Goal: Navigation & Orientation: Go to known website

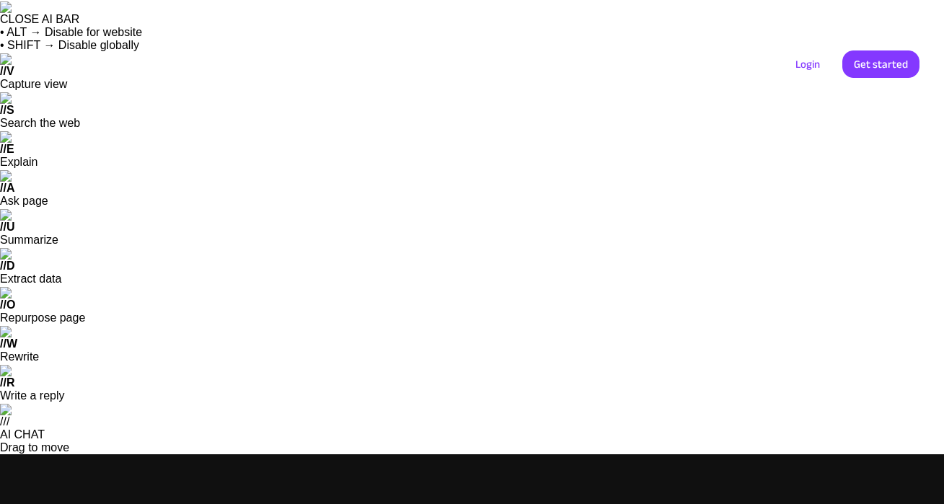
click at [722, 62] on link "Pricing" at bounding box center [732, 64] width 68 height 19
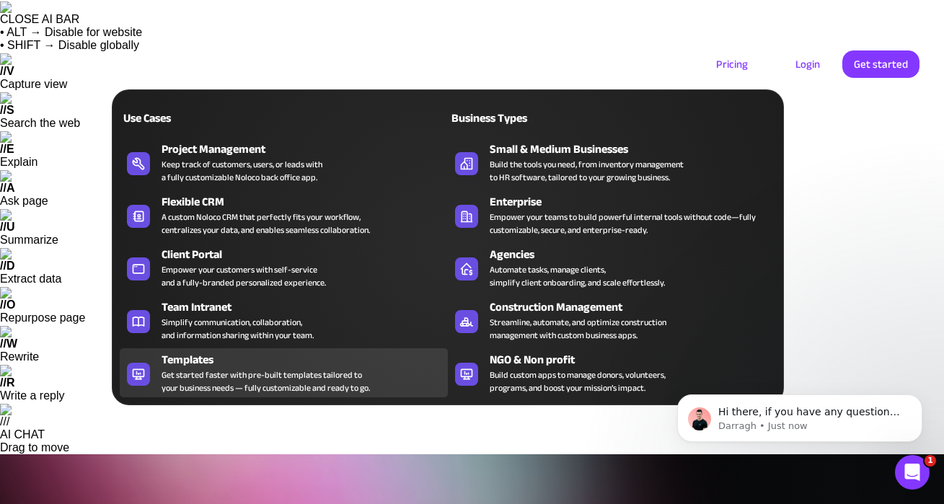
click at [233, 369] on div "Get started faster with pre-built templates tailored to your business needs — f…" at bounding box center [266, 382] width 208 height 26
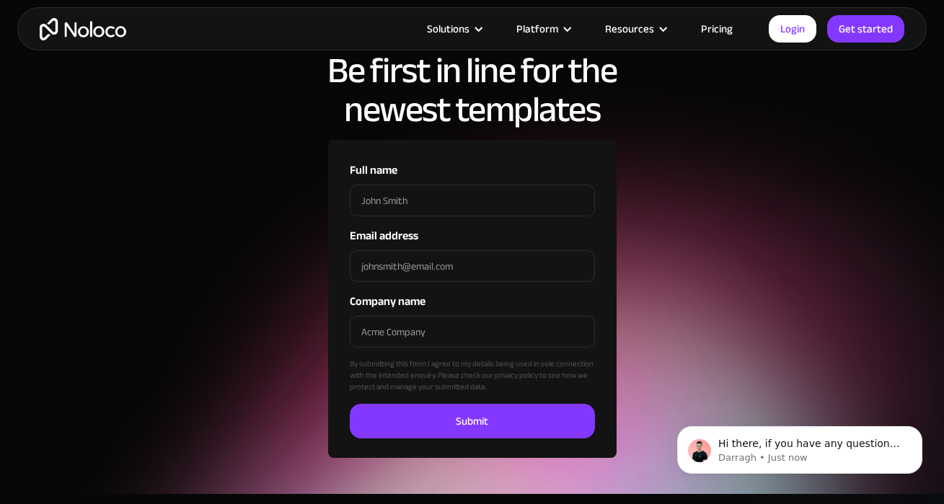
scroll to position [4988, 0]
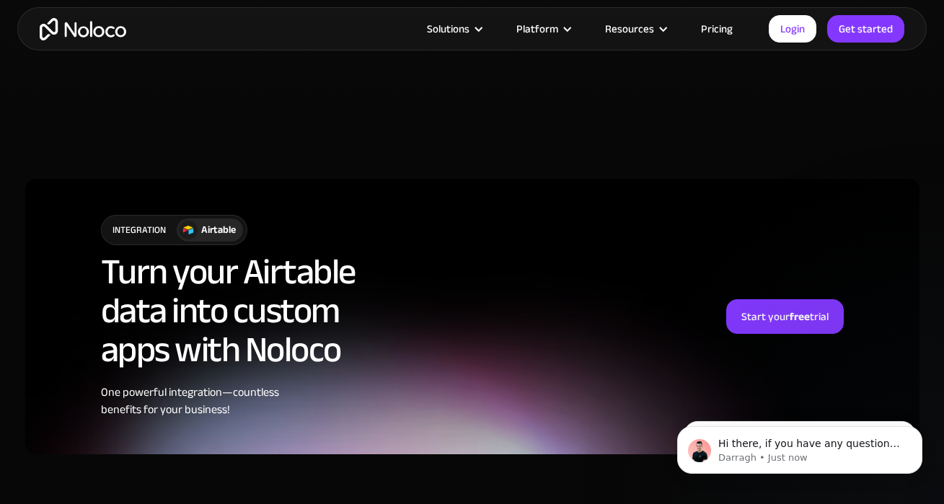
scroll to position [3768, 0]
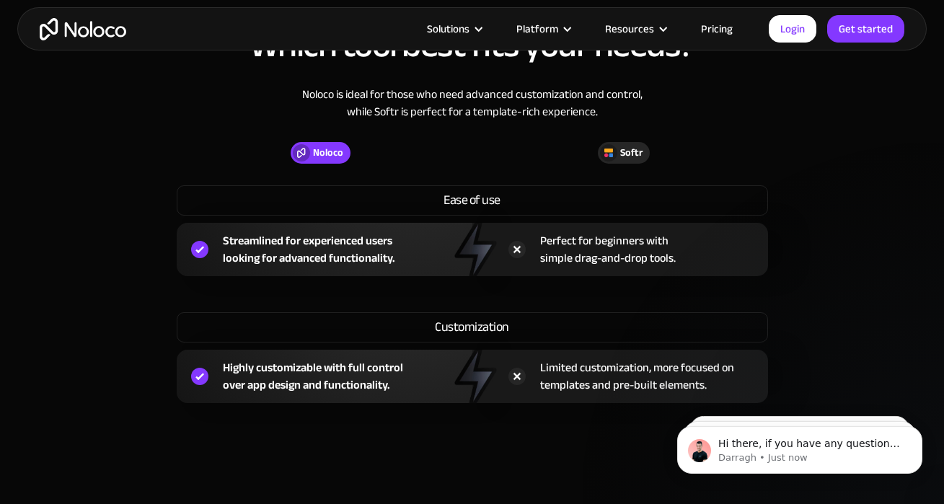
scroll to position [1526, 0]
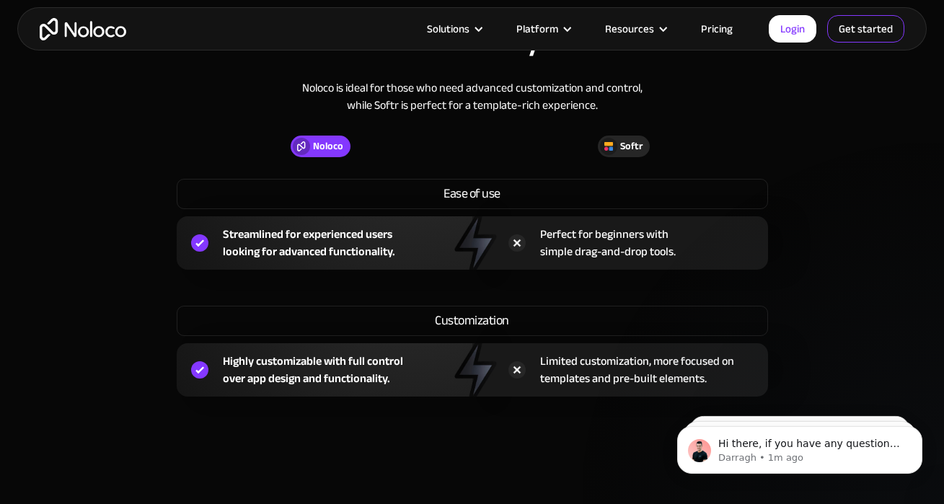
click at [0, 0] on link "Get started" at bounding box center [0, 0] width 0 height 0
